Goal: Task Accomplishment & Management: Manage account settings

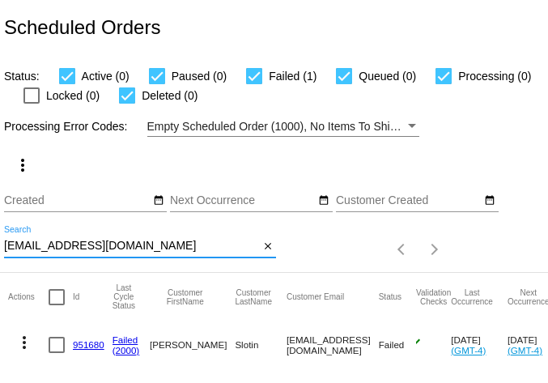
click at [138, 250] on input "slo630@yahoo.com" at bounding box center [131, 246] width 255 height 13
paste input "jw.johnson440@gmail"
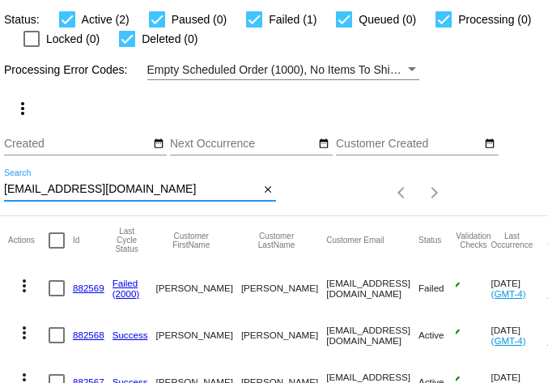
scroll to position [138, 0]
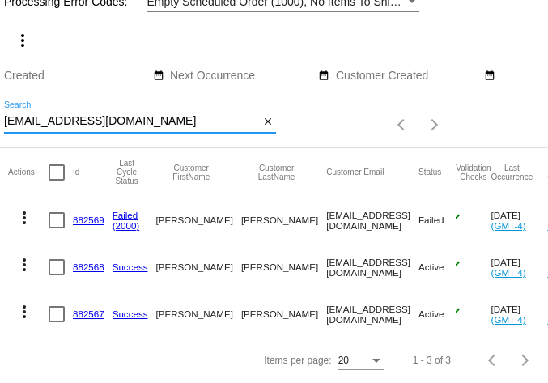
type input "jw.johnson440@gmail.com"
click at [26, 208] on mat-icon "more_vert" at bounding box center [24, 217] width 19 height 19
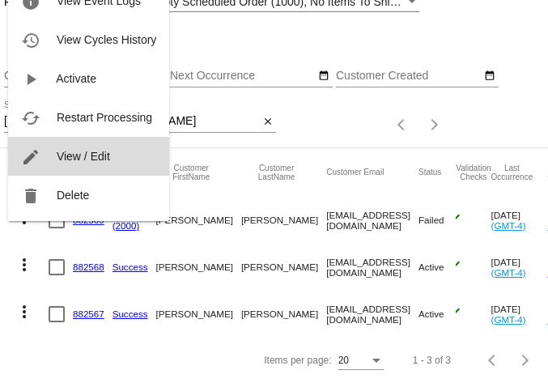
click at [66, 155] on span "View / Edit" at bounding box center [83, 156] width 53 height 13
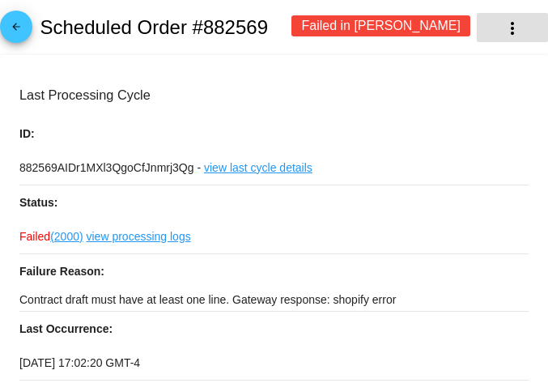
click at [503, 22] on mat-icon "more_vert" at bounding box center [512, 28] width 19 height 19
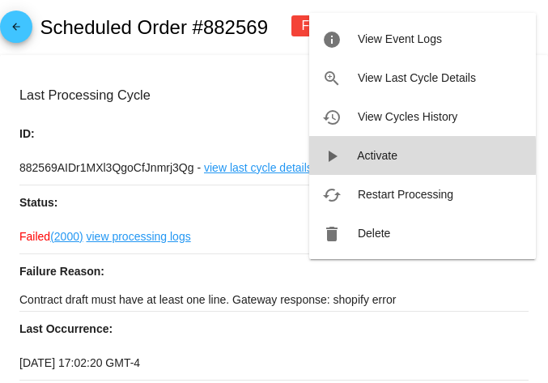
click at [365, 156] on span "Activate" at bounding box center [377, 155] width 41 height 13
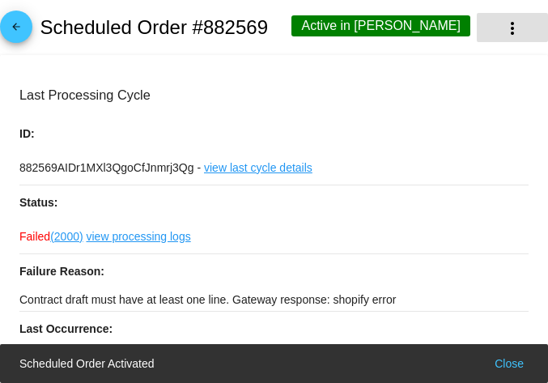
click at [509, 30] on mat-icon "more_vert" at bounding box center [512, 28] width 19 height 19
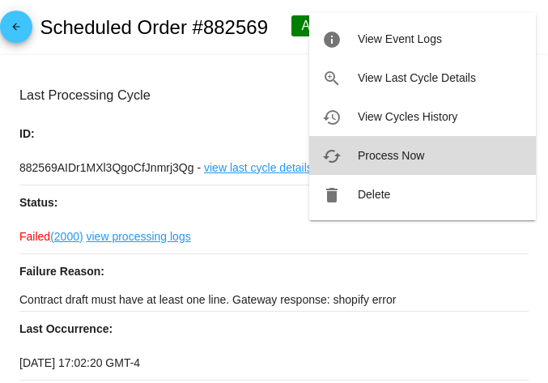
click at [372, 162] on button "cached Process Now" at bounding box center [422, 155] width 227 height 39
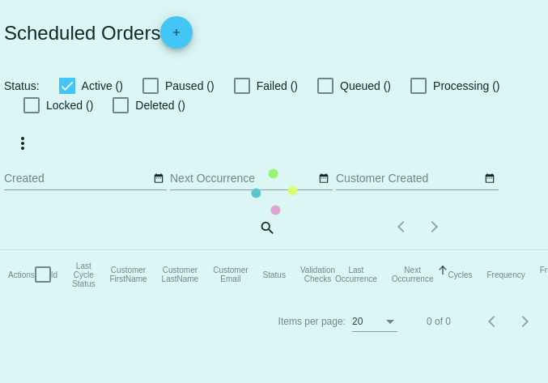
checkbox input "true"
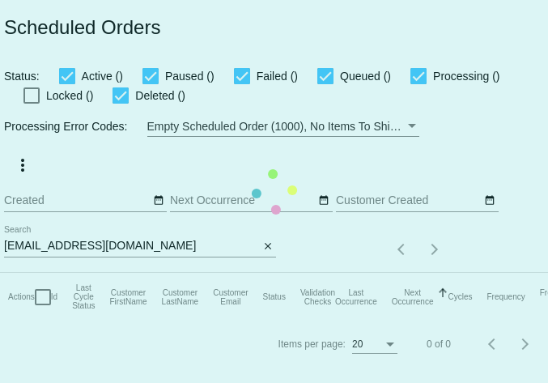
click at [62, 273] on mat-table "Actions Id Last Cycle Status Customer FirstName Customer LastName Customer Emai…" at bounding box center [352, 297] width 705 height 49
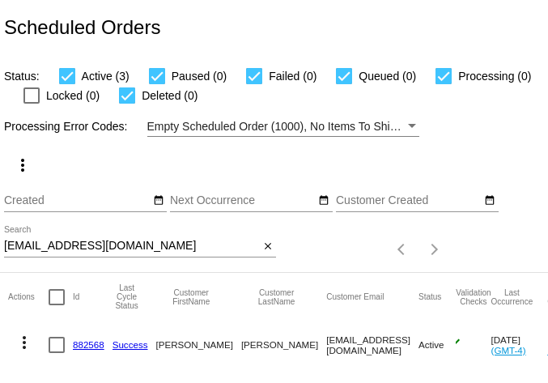
click at [62, 243] on input "jw.johnson440@gmail.com" at bounding box center [131, 246] width 255 height 13
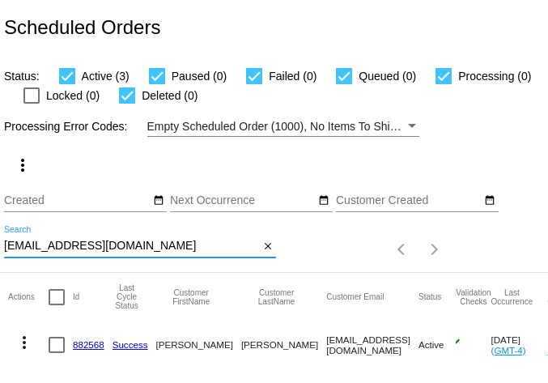
click at [62, 243] on input "jw.johnson440@gmail.com" at bounding box center [131, 246] width 255 height 13
paste input "trsh050256"
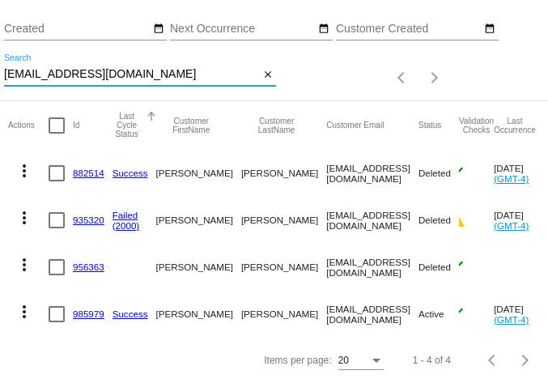
scroll to position [185, 0]
type input "[EMAIL_ADDRESS][DOMAIN_NAME]"
click at [23, 304] on mat-icon "more_vert" at bounding box center [24, 311] width 19 height 19
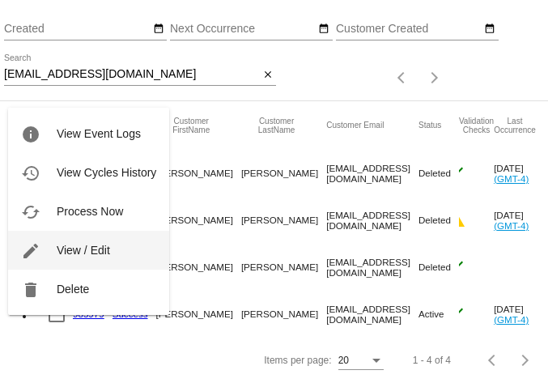
click at [57, 245] on span "View / Edit" at bounding box center [83, 250] width 53 height 13
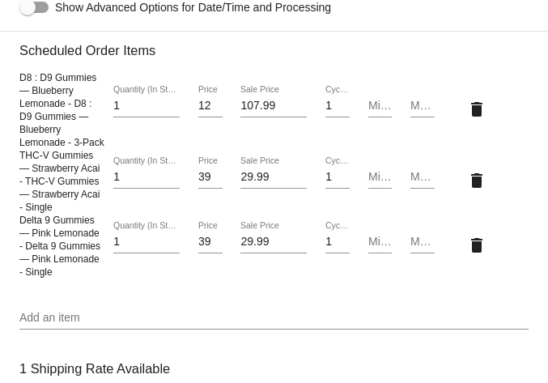
scroll to position [1301, 0]
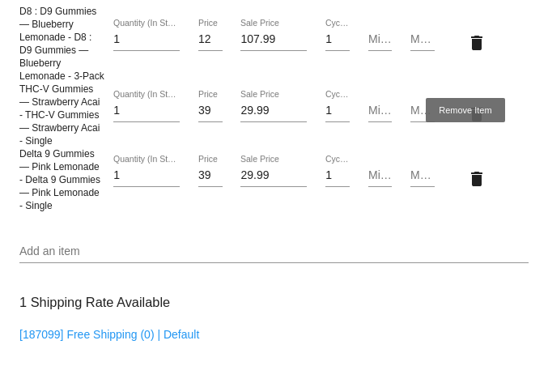
click at [467, 53] on mat-icon "delete" at bounding box center [476, 42] width 19 height 19
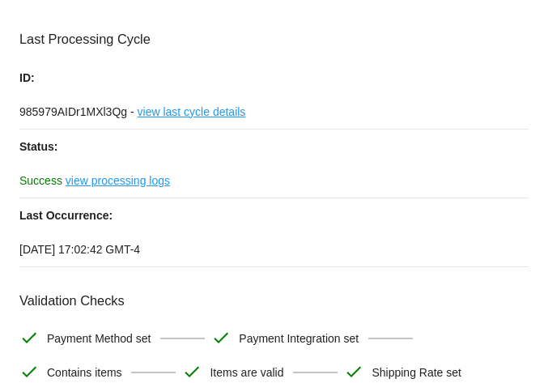
scroll to position [0, 0]
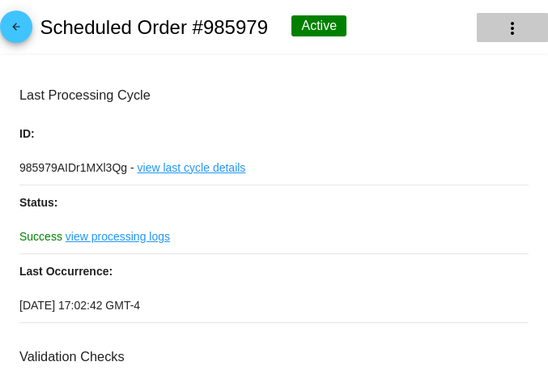
click at [503, 20] on mat-icon "more_vert" at bounding box center [512, 28] width 19 height 19
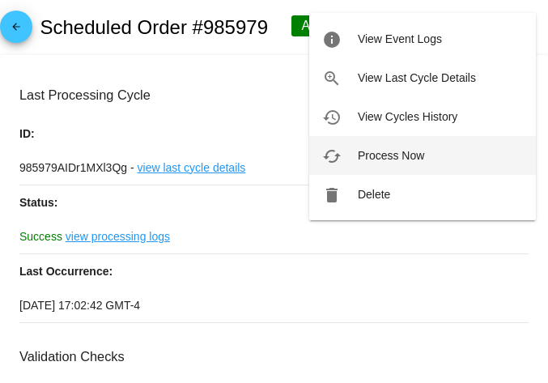
click at [374, 153] on span "Process Now" at bounding box center [391, 155] width 66 height 13
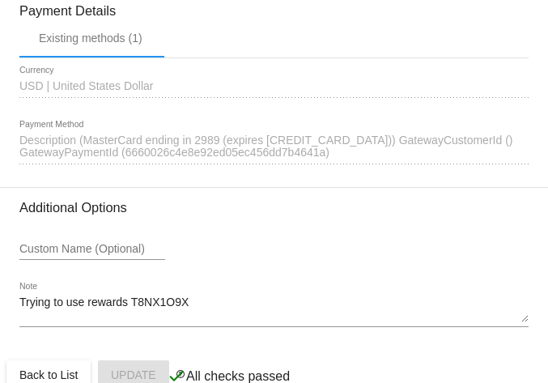
scroll to position [1835, 0]
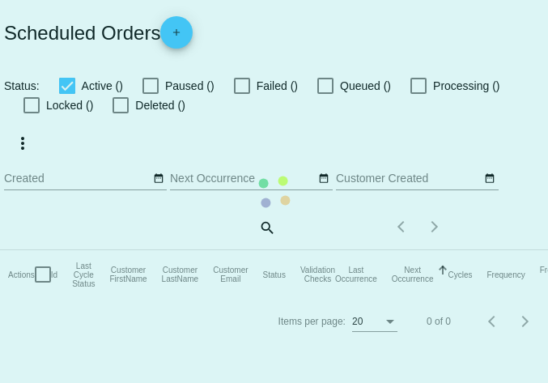
checkbox input "true"
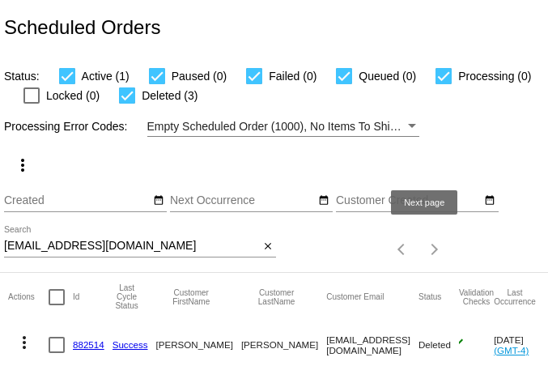
scroll to position [185, 0]
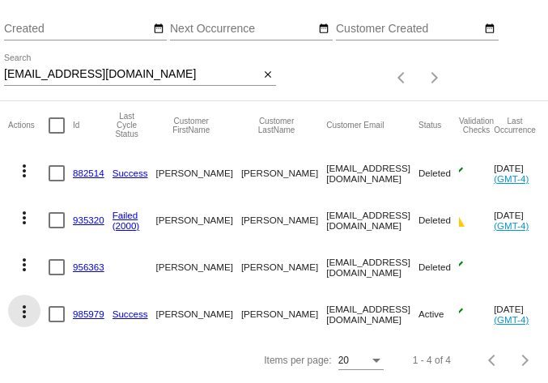
click at [19, 302] on mat-icon "more_vert" at bounding box center [24, 311] width 19 height 19
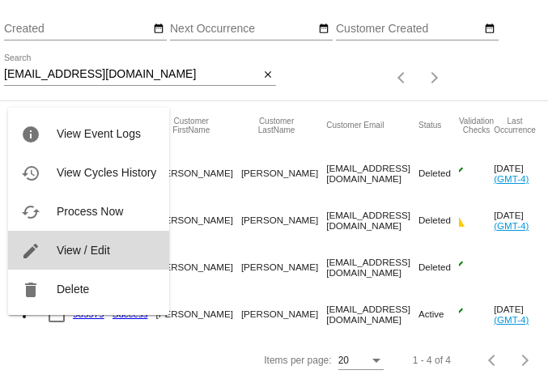
click at [70, 247] on span "View / Edit" at bounding box center [83, 250] width 53 height 13
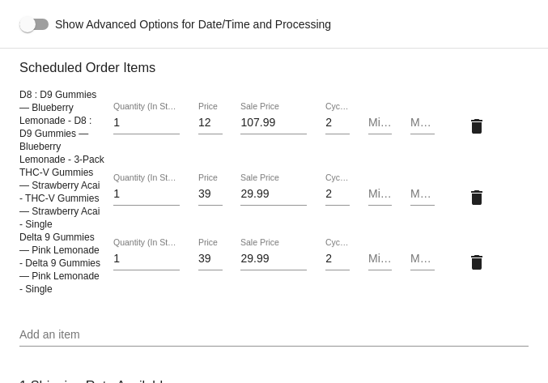
scroll to position [1221, 0]
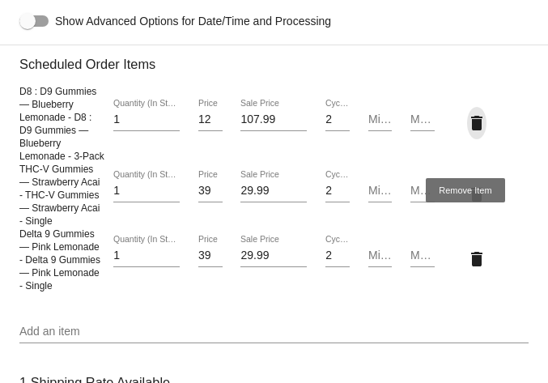
click at [467, 133] on mat-icon "delete" at bounding box center [476, 122] width 19 height 19
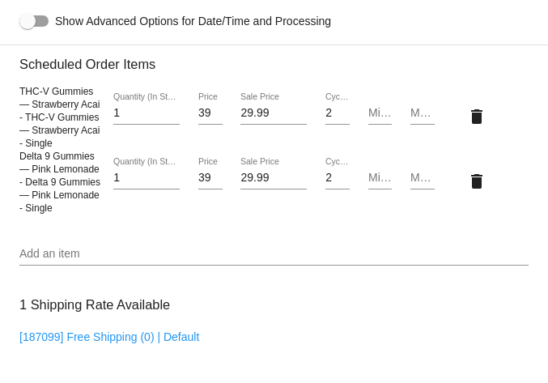
scroll to position [1835, 0]
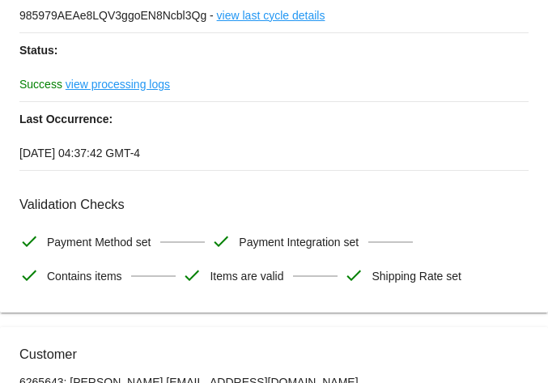
scroll to position [0, 0]
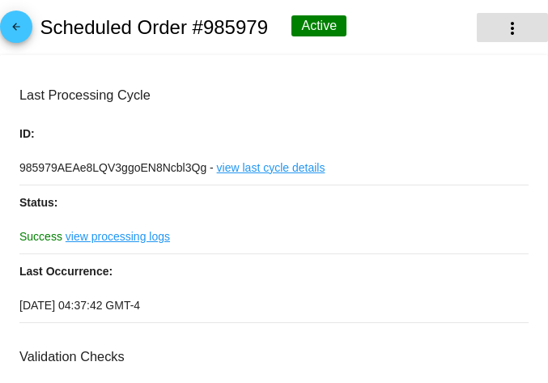
click at [503, 23] on mat-icon "more_vert" at bounding box center [512, 28] width 19 height 19
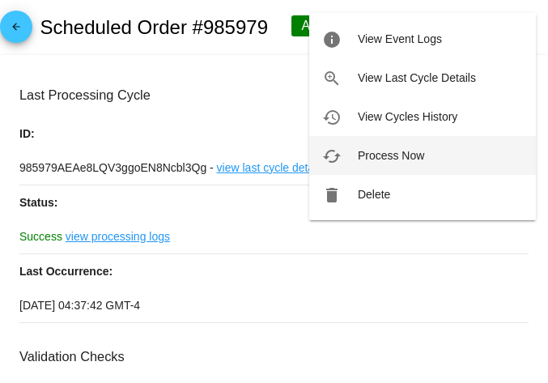
click at [377, 149] on span "Process Now" at bounding box center [391, 155] width 66 height 13
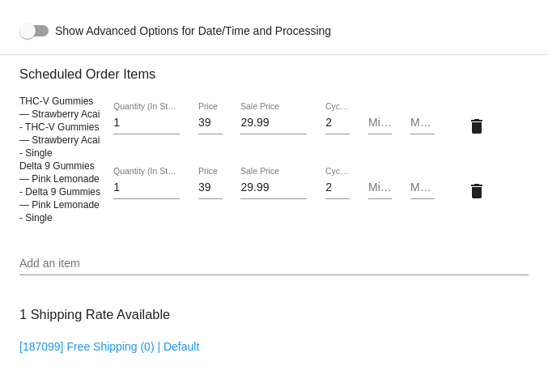
scroll to position [1189, 0]
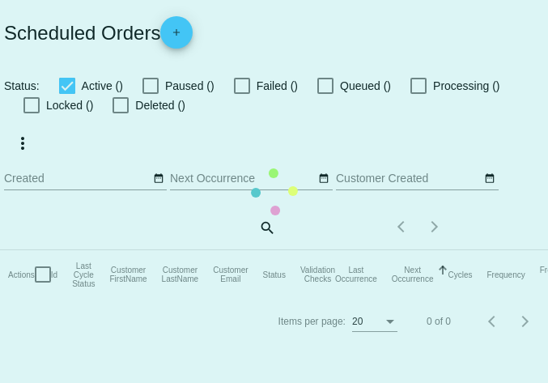
checkbox input "true"
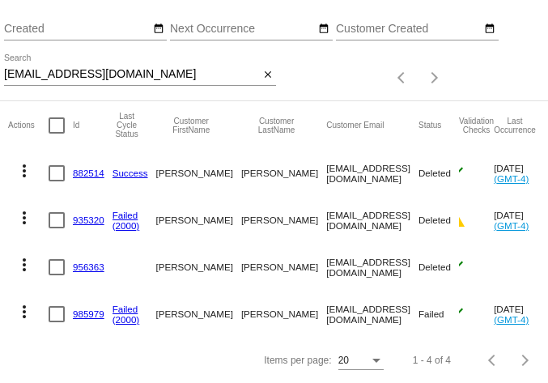
scroll to position [185, 0]
click at [18, 302] on mat-icon "more_vert" at bounding box center [24, 311] width 19 height 19
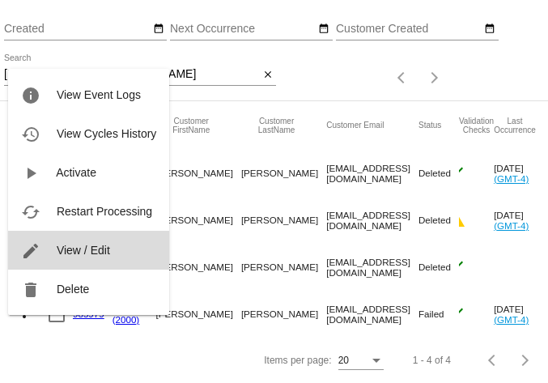
click at [66, 247] on span "View / Edit" at bounding box center [83, 250] width 53 height 13
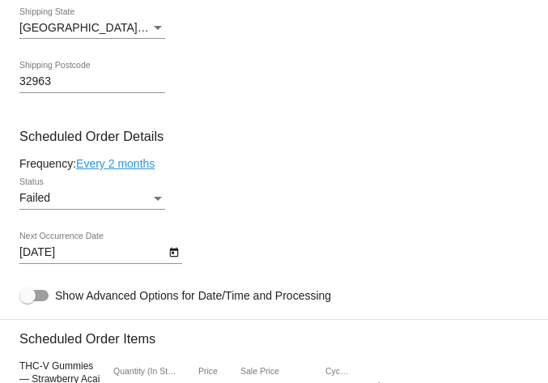
scroll to position [1321, 0]
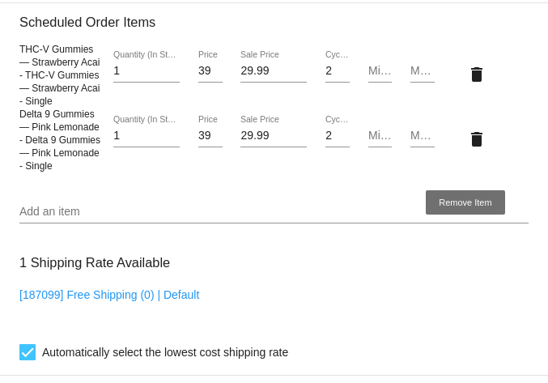
click at [467, 149] on mat-icon "delete" at bounding box center [476, 139] width 19 height 19
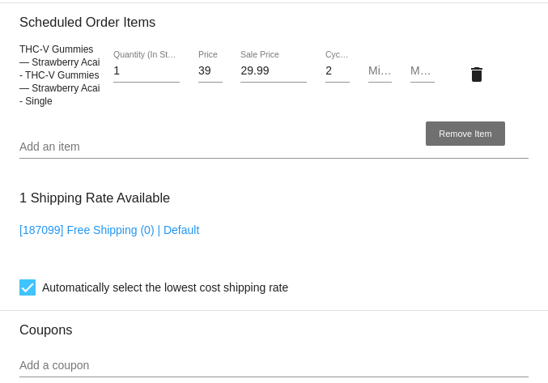
click at [467, 84] on mat-icon "delete" at bounding box center [476, 74] width 19 height 19
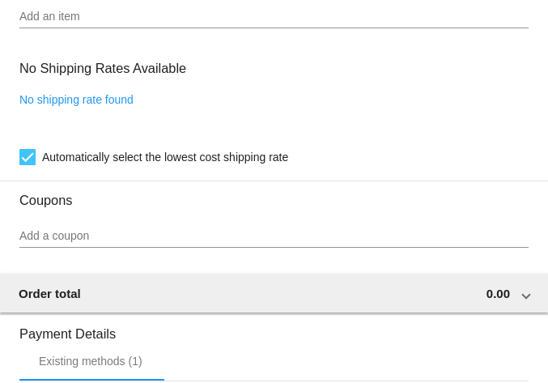
scroll to position [1325, 0]
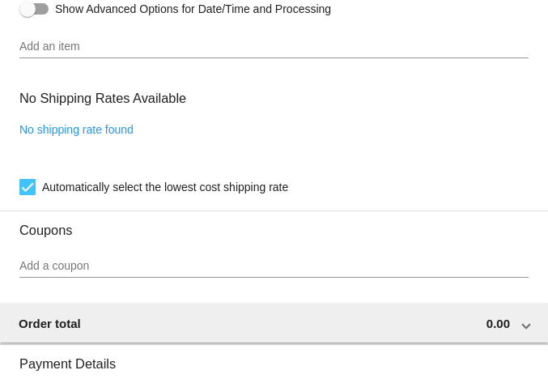
click at [81, 53] on input "Add an item" at bounding box center [274, 47] width 510 height 13
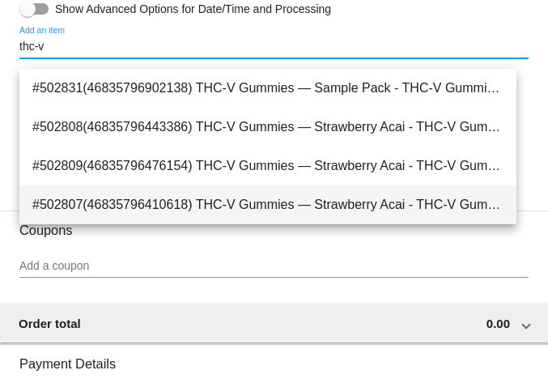
type input "thc-v"
click at [251, 207] on span "#502807(46835796410618) THC-V Gummies — Strawberry Acai - THC-V Gummies — Straw…" at bounding box center [268, 205] width 472 height 39
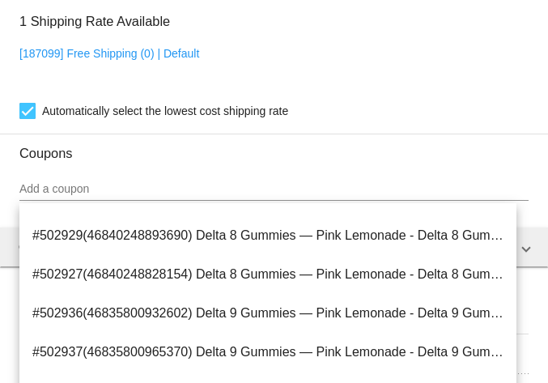
scroll to position [1562, 0]
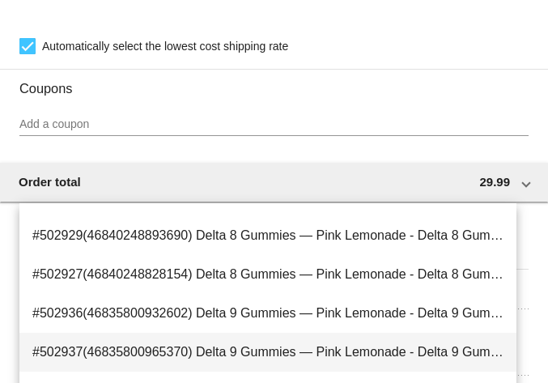
type input "pink l"
click at [200, 349] on span "#502937(46835800965370) Delta 9 Gummies — Pink Lemonade - Delta 9 Gummies — Pin…" at bounding box center [268, 352] width 472 height 39
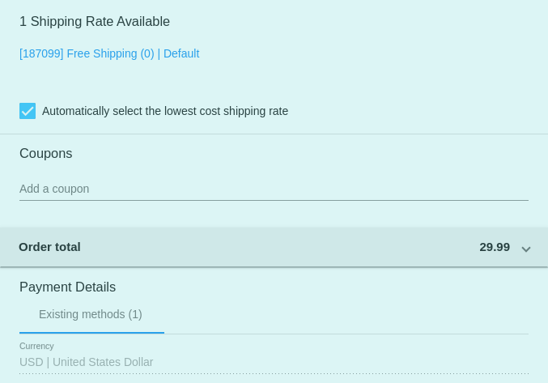
scroll to position [1291, 0]
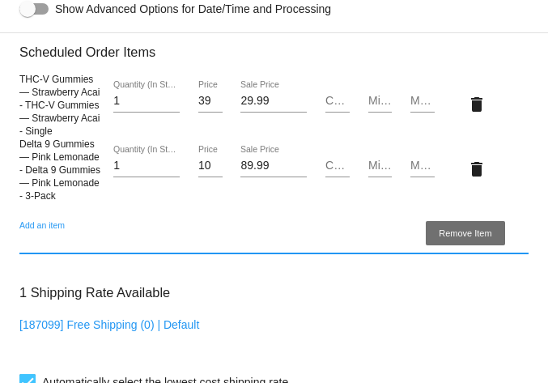
click at [467, 179] on mat-icon "delete" at bounding box center [476, 169] width 19 height 19
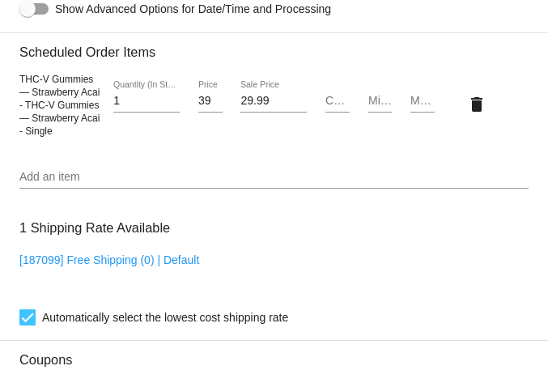
click at [65, 184] on input "Add an item" at bounding box center [274, 177] width 510 height 13
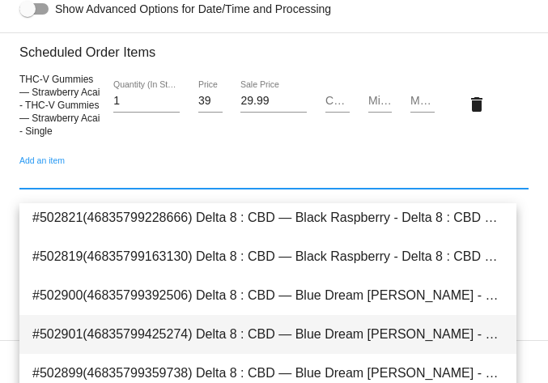
scroll to position [2515, 0]
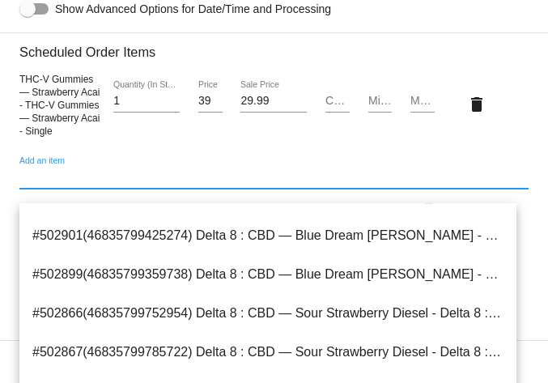
click at [120, 177] on div "Add an item" at bounding box center [274, 173] width 510 height 32
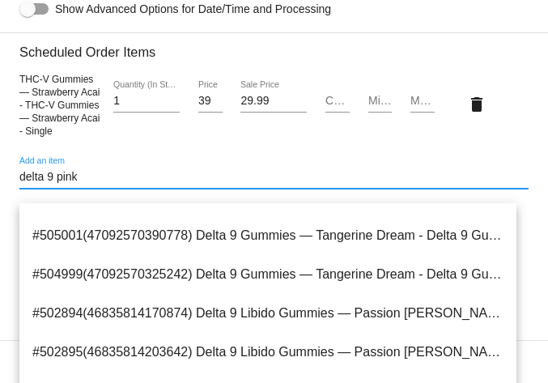
scroll to position [0, 0]
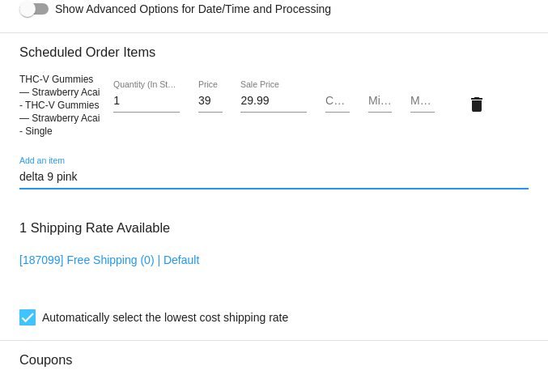
drag, startPoint x: 93, startPoint y: 189, endPoint x: 1, endPoint y: 194, distance: 92.5
click at [1, 194] on mat-card "Customer 6265643: Patricia Moore trsh050256@gmail.com Customer Shipping Enter S…" at bounding box center [274, 73] width 548 height 1652
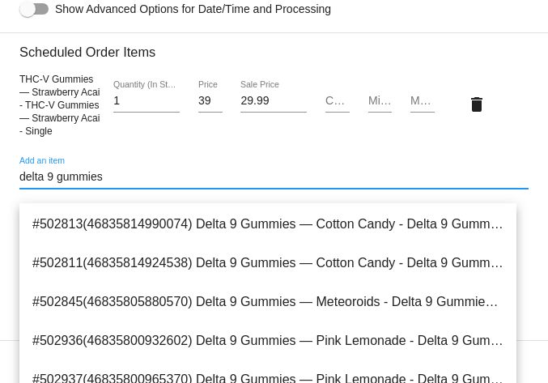
scroll to position [262, 0]
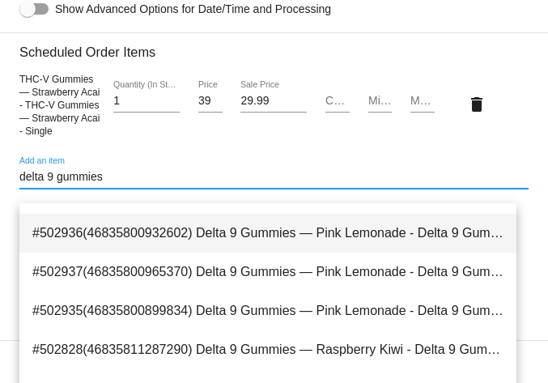
type input "delta 9 gummies"
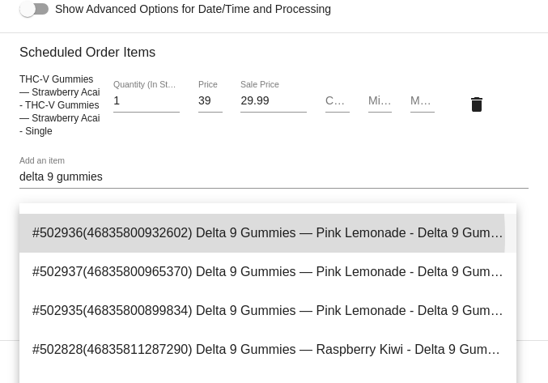
click at [245, 236] on span "#502936(46835800932602) Delta 9 Gummies — Pink Lemonade - Delta 9 Gummies — Pin…" at bounding box center [268, 233] width 472 height 39
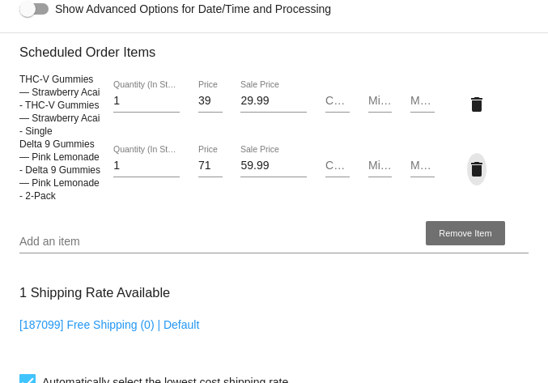
click at [468, 179] on mat-icon "delete" at bounding box center [476, 169] width 19 height 19
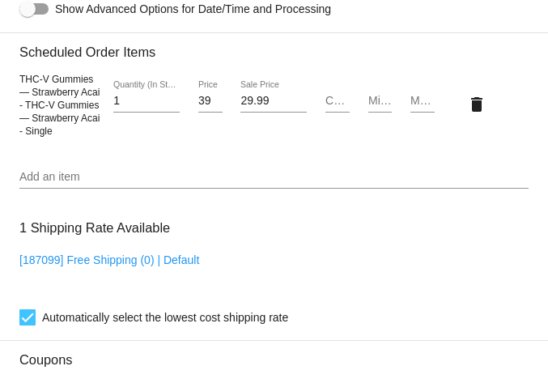
click at [112, 184] on input "Add an item" at bounding box center [274, 177] width 510 height 13
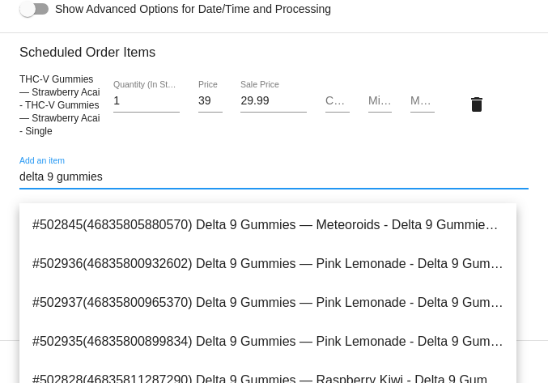
scroll to position [236, 0]
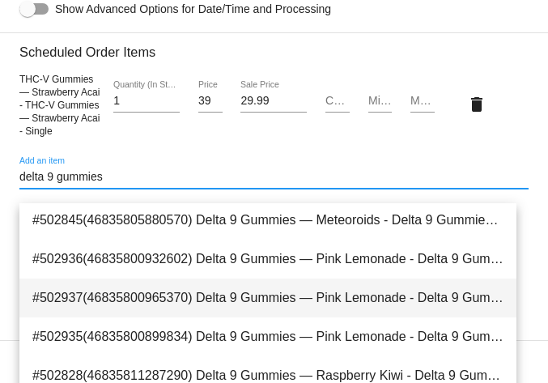
type input "delta 9 gummies"
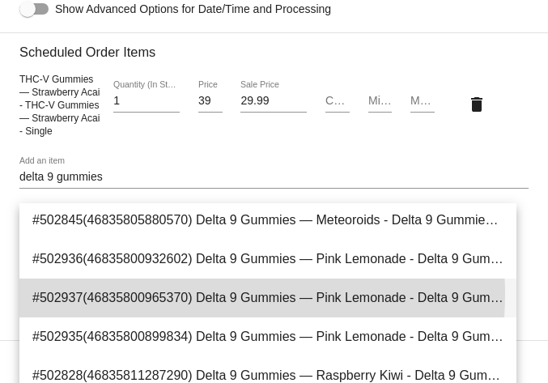
click at [183, 295] on span "#502937(46835800965370) Delta 9 Gummies — Pink Lemonade - Delta 9 Gummies — Pin…" at bounding box center [268, 298] width 472 height 39
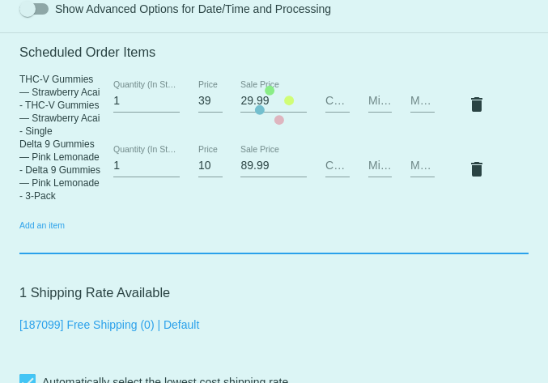
click at [468, 186] on mat-card "Customer 6265643: Patricia Moore trsh050256@gmail.com Customer Shipping Enter S…" at bounding box center [274, 105] width 548 height 1717
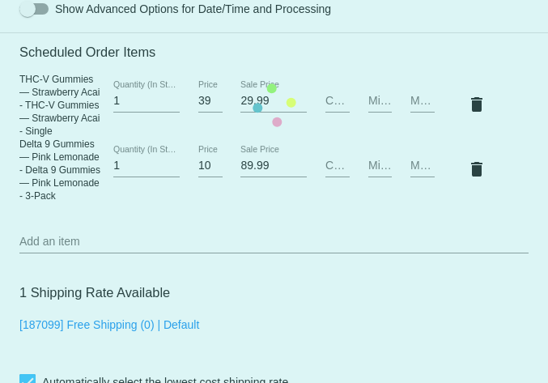
click at [467, 186] on mat-card "Customer 6265643: Patricia Moore trsh050256@gmail.com Customer Shipping Enter S…" at bounding box center [274, 105] width 548 height 1717
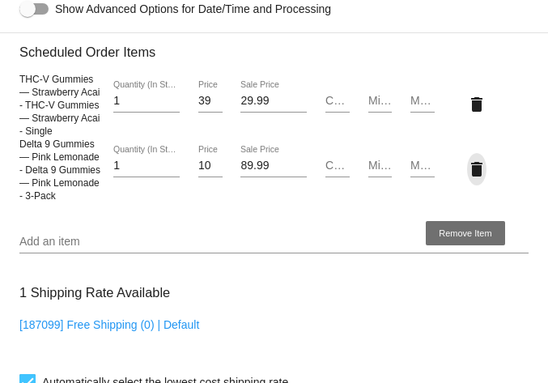
click at [467, 179] on mat-icon "delete" at bounding box center [476, 169] width 19 height 19
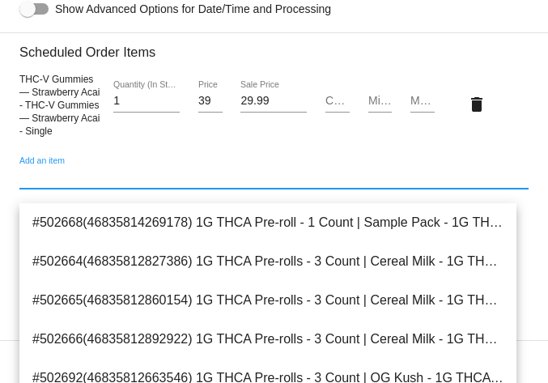
click at [105, 184] on input "Add an item" at bounding box center [274, 177] width 510 height 13
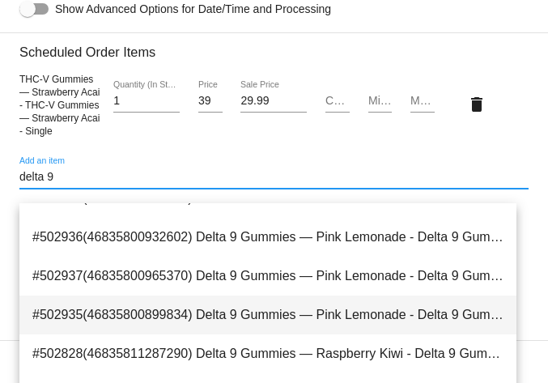
scroll to position [297, 0]
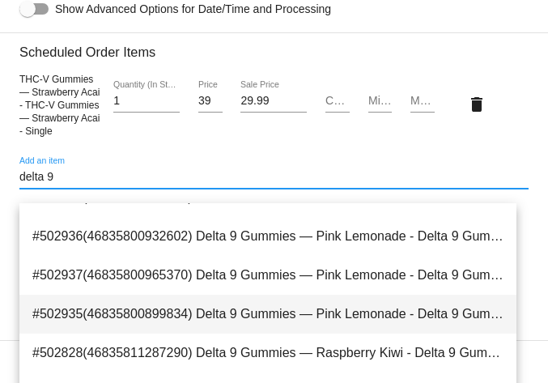
type input "delta 9"
click at [242, 319] on span "#502935(46835800899834) Delta 9 Gummies — Pink Lemonade - Delta 9 Gummies — Pin…" at bounding box center [268, 314] width 472 height 39
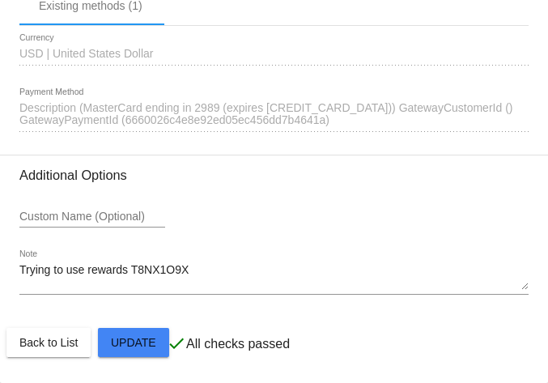
scroll to position [1893, 0]
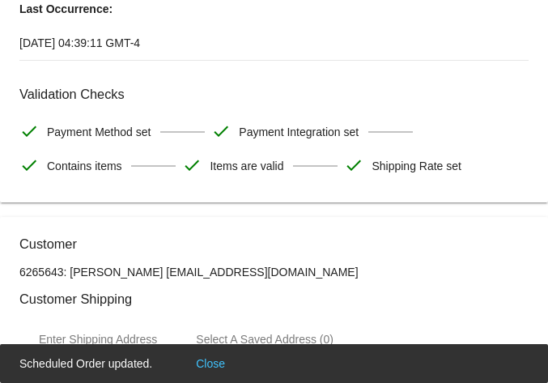
scroll to position [0, 0]
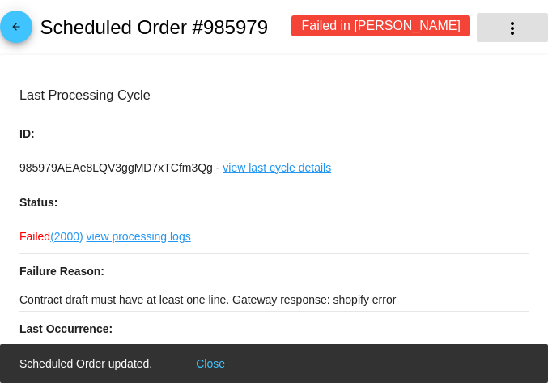
click at [503, 30] on mat-icon "more_vert" at bounding box center [512, 28] width 19 height 19
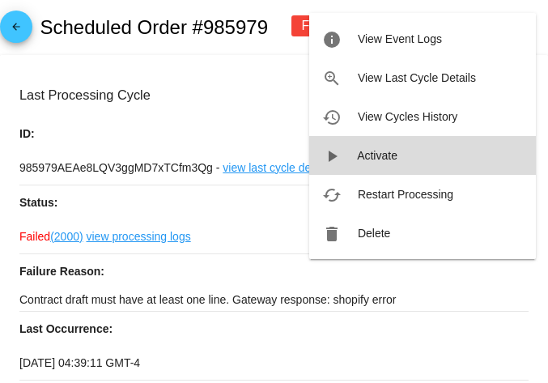
click at [354, 158] on button "play_arrow Activate" at bounding box center [422, 155] width 227 height 39
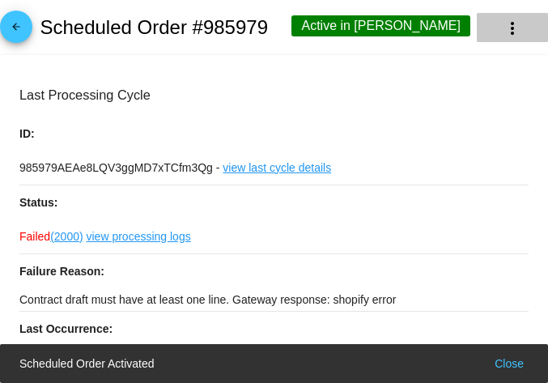
click at [503, 22] on mat-icon "more_vert" at bounding box center [512, 28] width 19 height 19
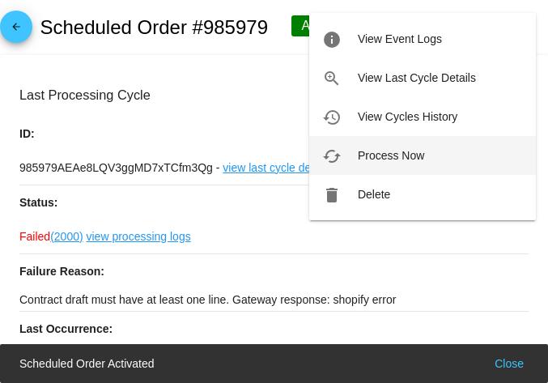
click at [384, 155] on span "Process Now" at bounding box center [391, 155] width 66 height 13
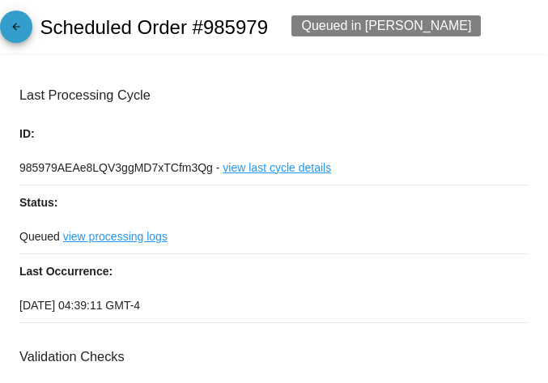
click at [6, 29] on link "arrow_back" at bounding box center [16, 27] width 32 height 32
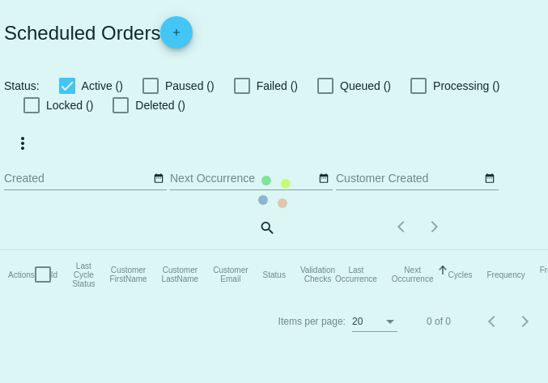
checkbox input "true"
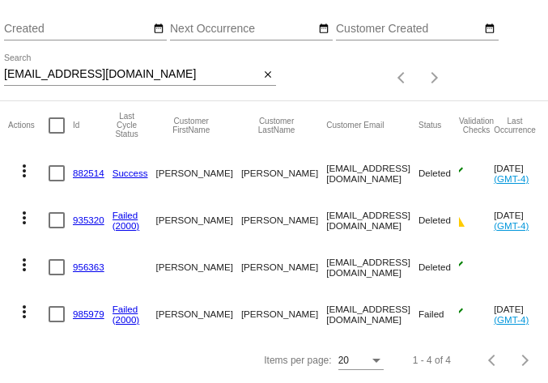
scroll to position [185, 0]
click at [19, 307] on mat-icon "more_vert" at bounding box center [24, 311] width 19 height 19
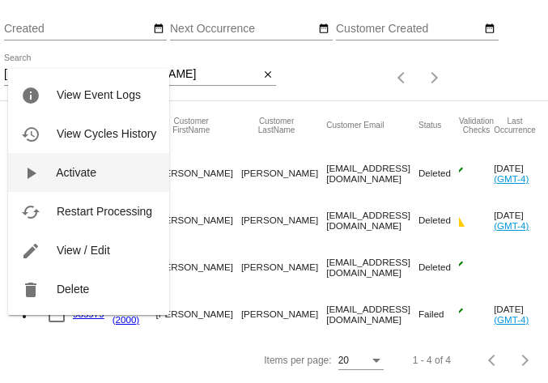
click at [91, 177] on span "Activate" at bounding box center [76, 172] width 41 height 13
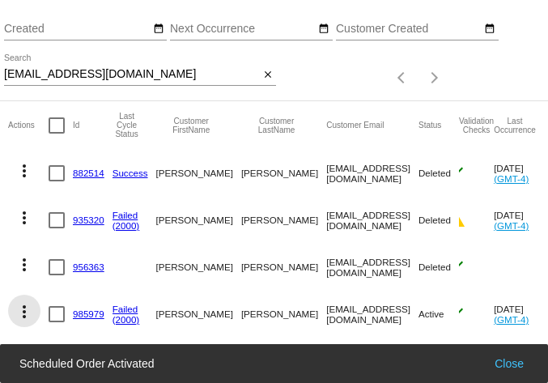
click at [23, 302] on mat-icon "more_vert" at bounding box center [24, 311] width 19 height 19
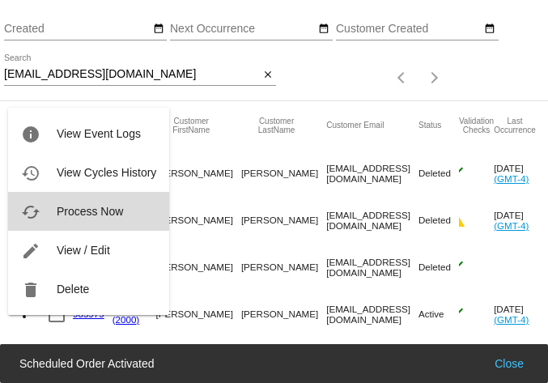
click at [105, 209] on span "Process Now" at bounding box center [90, 211] width 66 height 13
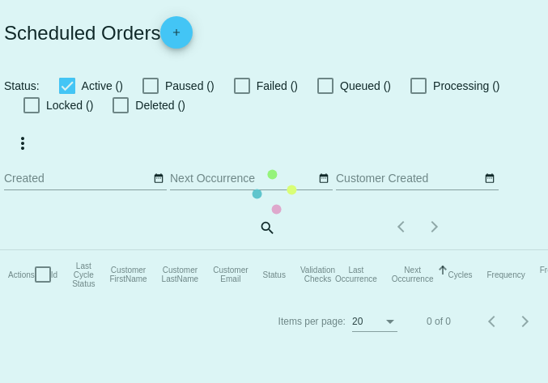
checkbox input "true"
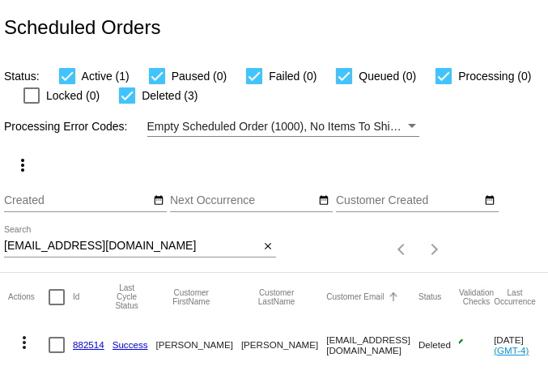
scroll to position [185, 0]
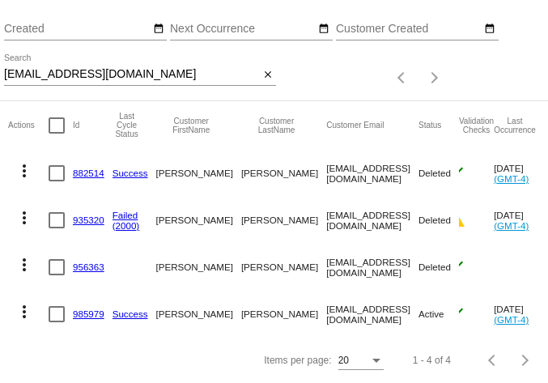
click at [24, 302] on mat-icon "more_vert" at bounding box center [24, 311] width 19 height 19
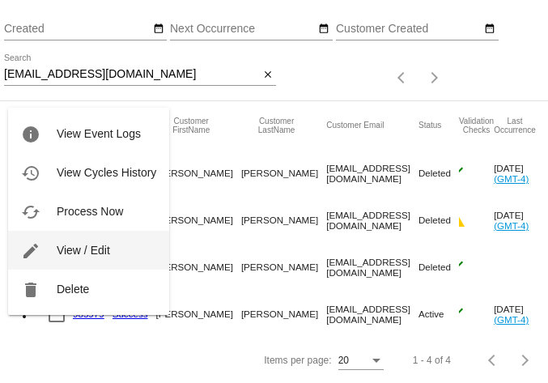
click at [80, 247] on span "View / Edit" at bounding box center [83, 250] width 53 height 13
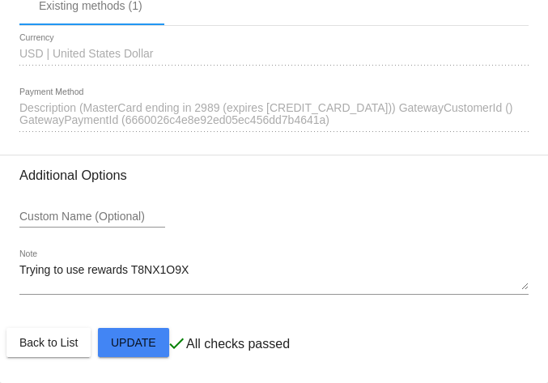
scroll to position [1835, 0]
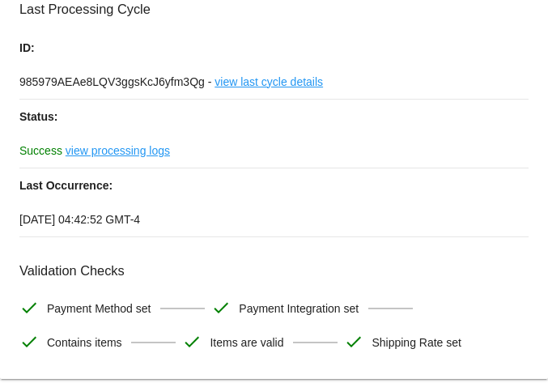
scroll to position [0, 0]
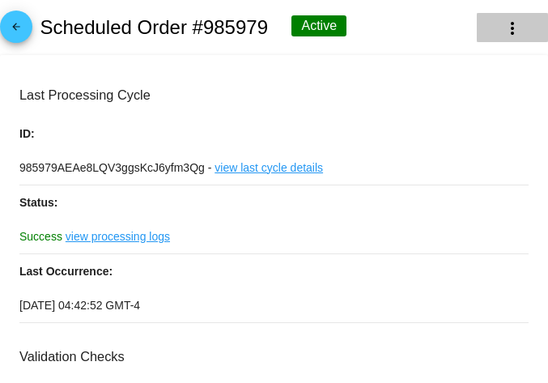
click at [503, 24] on mat-icon "more_vert" at bounding box center [512, 28] width 19 height 19
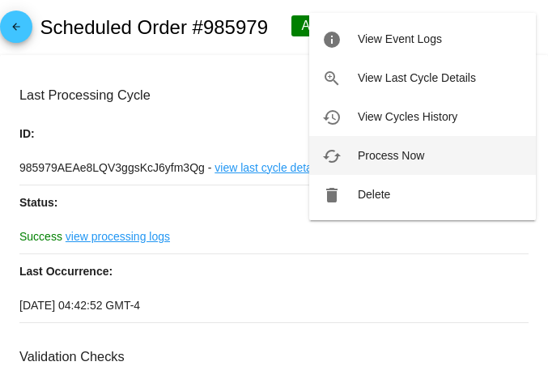
click at [371, 151] on span "Process Now" at bounding box center [391, 155] width 66 height 13
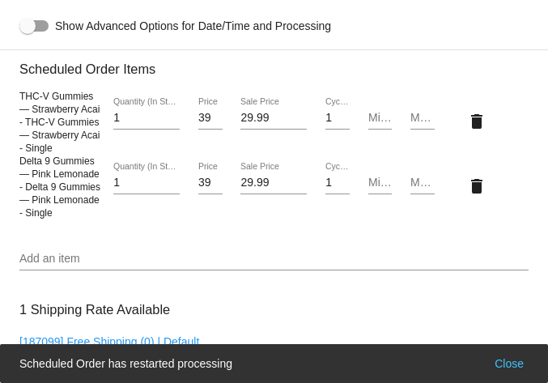
scroll to position [1218, 0]
